Goal: Task Accomplishment & Management: Use online tool/utility

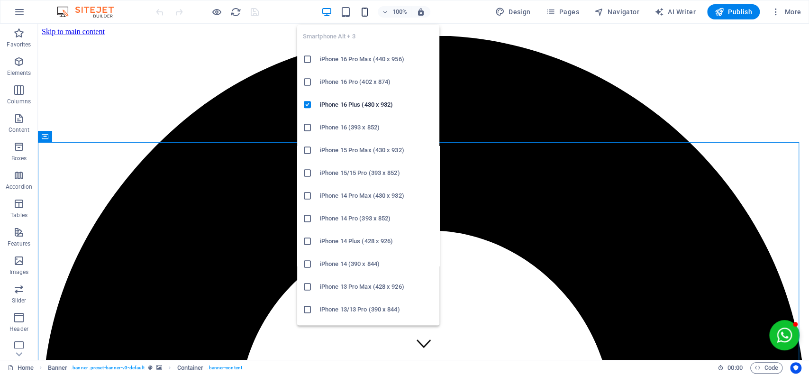
click at [367, 10] on icon "button" at bounding box center [364, 12] width 11 height 11
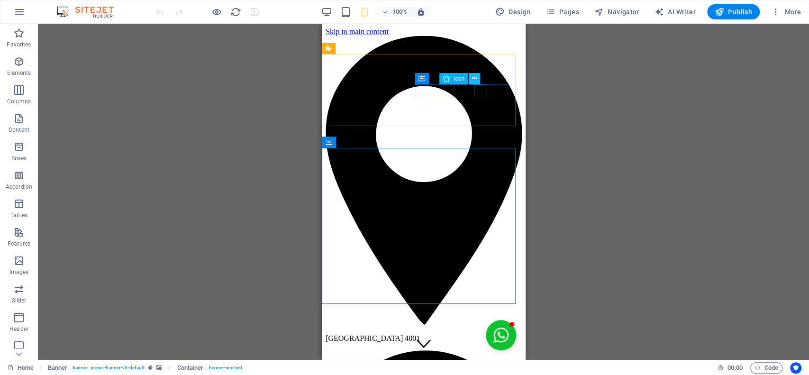
click at [477, 76] on icon at bounding box center [474, 78] width 5 height 10
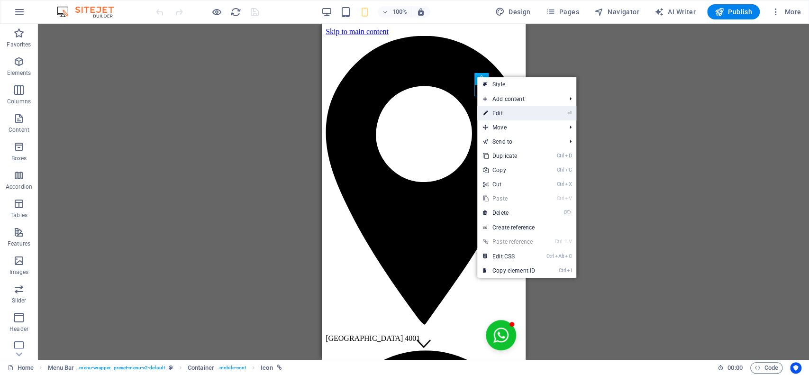
drag, startPoint x: 518, startPoint y: 112, endPoint x: 13, endPoint y: 81, distance: 505.5
click at [518, 112] on link "⏎ Edit" at bounding box center [510, 113] width 64 height 14
select select "xMidYMid"
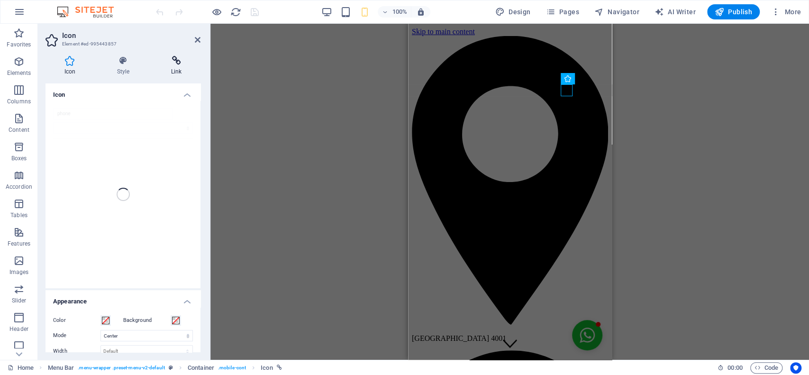
click at [175, 68] on h4 "Link" at bounding box center [176, 66] width 48 height 20
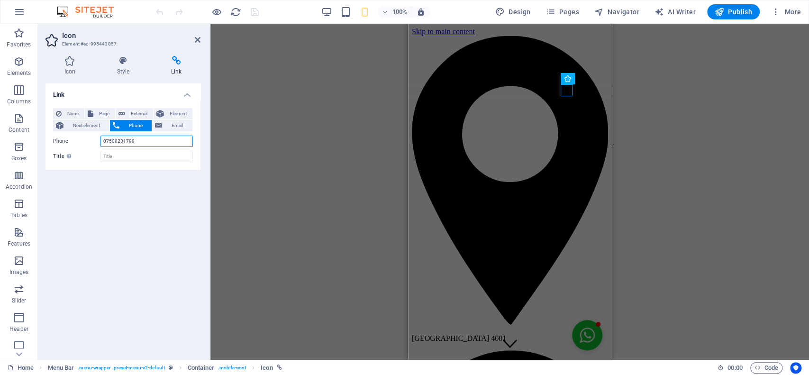
click at [114, 138] on input "07500231790" at bounding box center [147, 141] width 92 height 11
click at [142, 138] on input "07500231790" at bounding box center [147, 141] width 92 height 11
click at [121, 142] on input "0750023179" at bounding box center [147, 141] width 92 height 11
click at [102, 195] on div "Link None Page External Element Next element Phone Email Page Home Subpage Lega…" at bounding box center [123, 217] width 155 height 269
click at [139, 136] on input "075002179" at bounding box center [147, 141] width 92 height 11
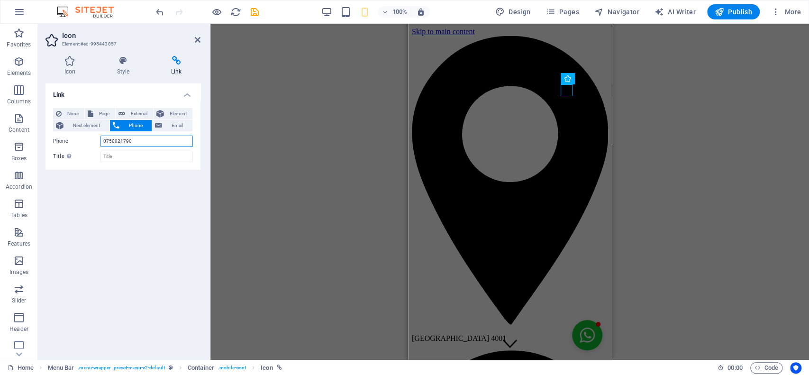
type input "0750021790"
click at [133, 206] on div "Link None Page External Element Next element Phone Email Page Home Subpage Lega…" at bounding box center [123, 217] width 155 height 269
click at [200, 40] on icon at bounding box center [198, 40] width 6 height 8
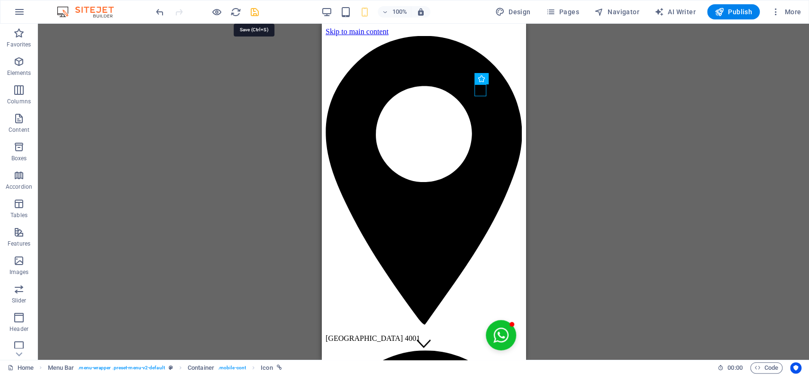
click at [251, 11] on icon "save" at bounding box center [254, 12] width 11 height 11
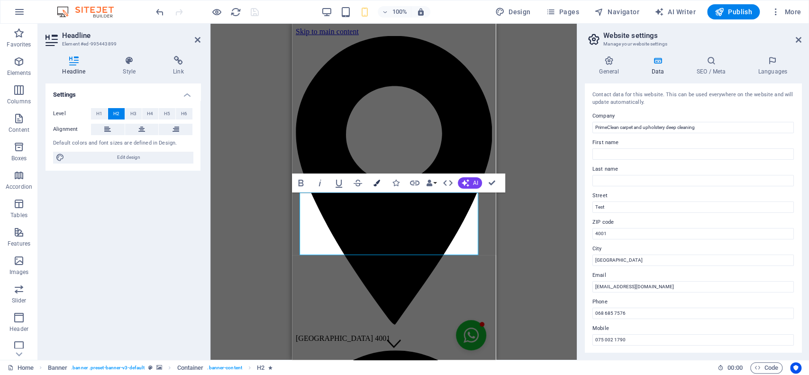
click at [374, 187] on button "Colors" at bounding box center [377, 183] width 18 height 19
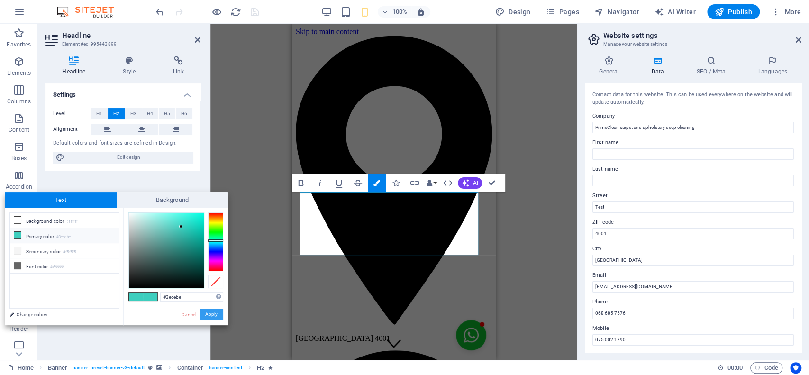
click at [219, 317] on button "Apply" at bounding box center [212, 314] width 24 height 11
click at [207, 313] on button "Apply" at bounding box center [212, 314] width 24 height 11
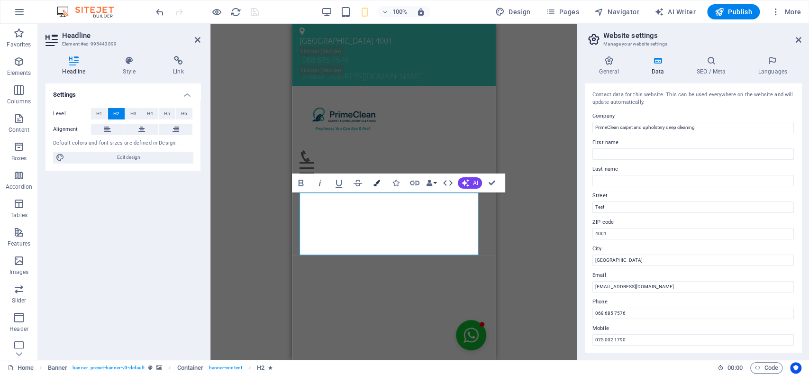
click at [376, 182] on icon "button" at bounding box center [377, 183] width 7 height 7
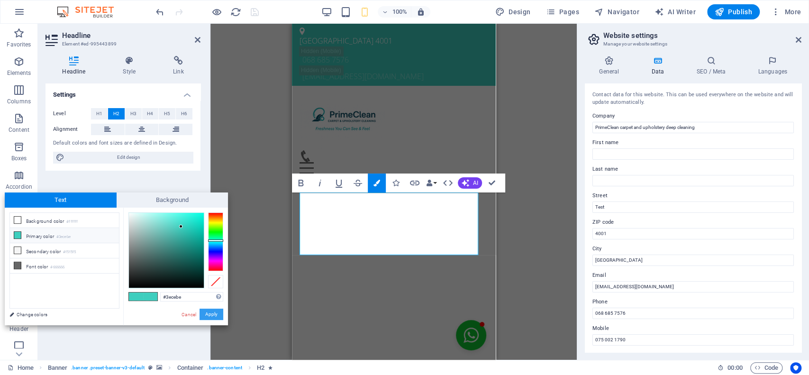
click at [212, 309] on button "Apply" at bounding box center [212, 314] width 24 height 11
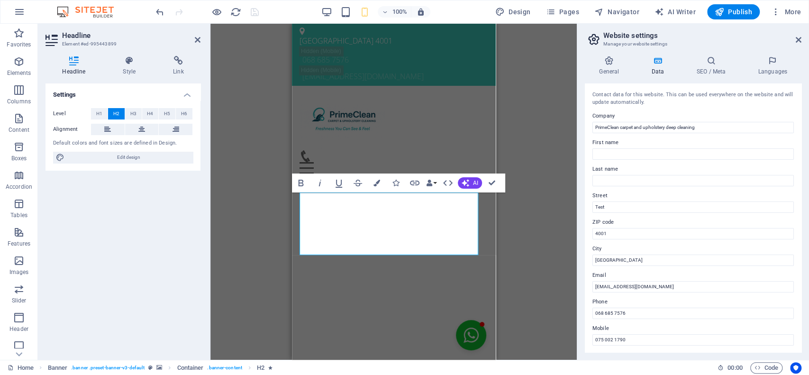
click at [232, 286] on div "Drag here to replace the existing content. Press “Ctrl” if you want to create a…" at bounding box center [394, 192] width 367 height 336
click at [245, 270] on div "Drag here to replace the existing content. Press “Ctrl” if you want to create a…" at bounding box center [394, 192] width 367 height 336
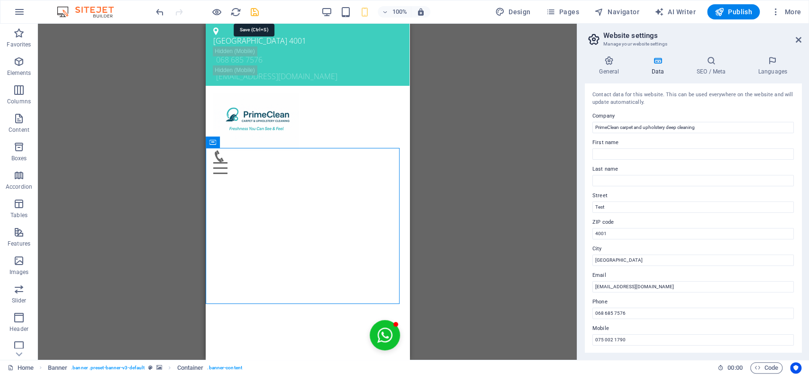
click at [253, 10] on icon "save" at bounding box center [254, 12] width 11 height 11
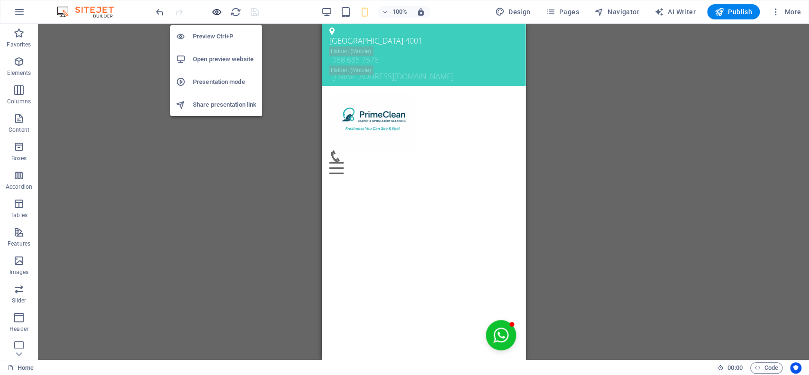
click at [215, 10] on icon "button" at bounding box center [216, 12] width 11 height 11
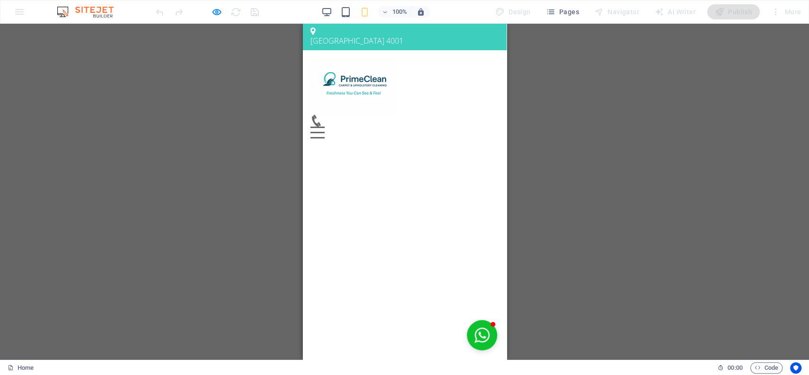
click at [361, 103] on img at bounding box center [352, 86] width 85 height 57
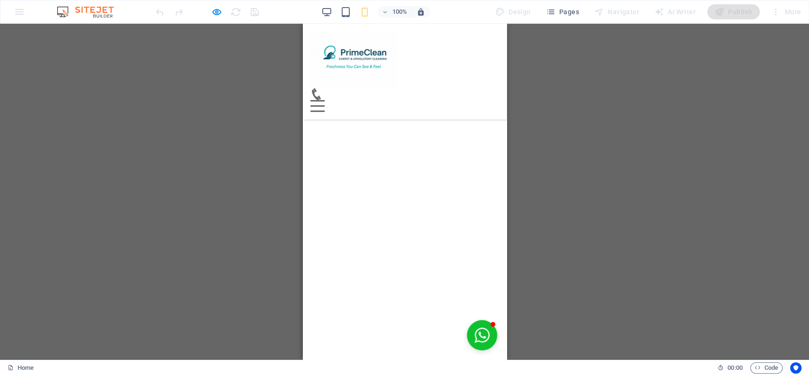
scroll to position [2681, 0]
